Goal: Transaction & Acquisition: Purchase product/service

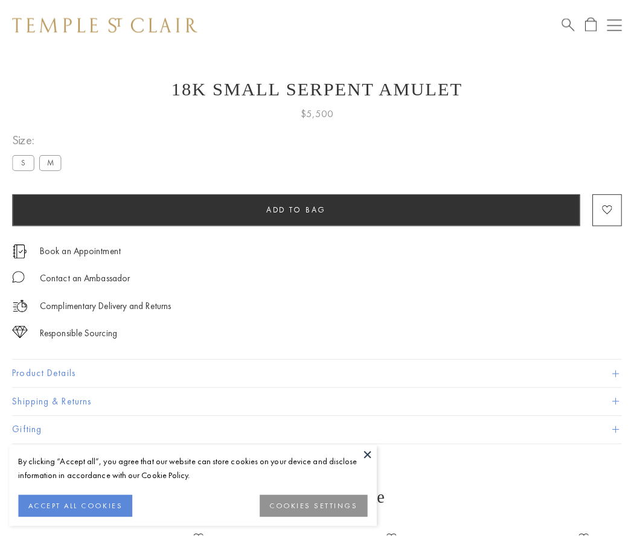
scroll to position [48, 0]
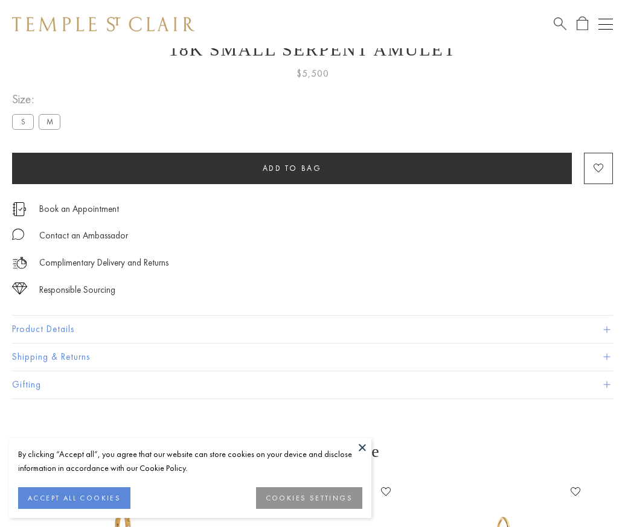
click at [292, 168] on span "Add to bag" at bounding box center [292, 168] width 59 height 10
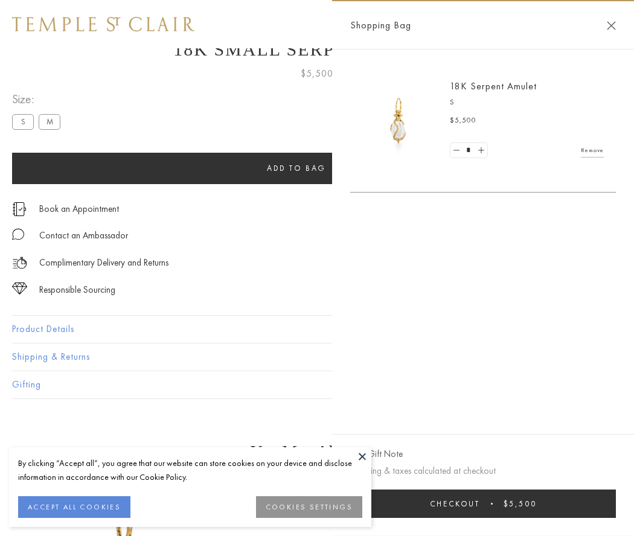
click at [483, 504] on button "Checkout $5,500" at bounding box center [483, 504] width 266 height 28
